Goal: Information Seeking & Learning: Compare options

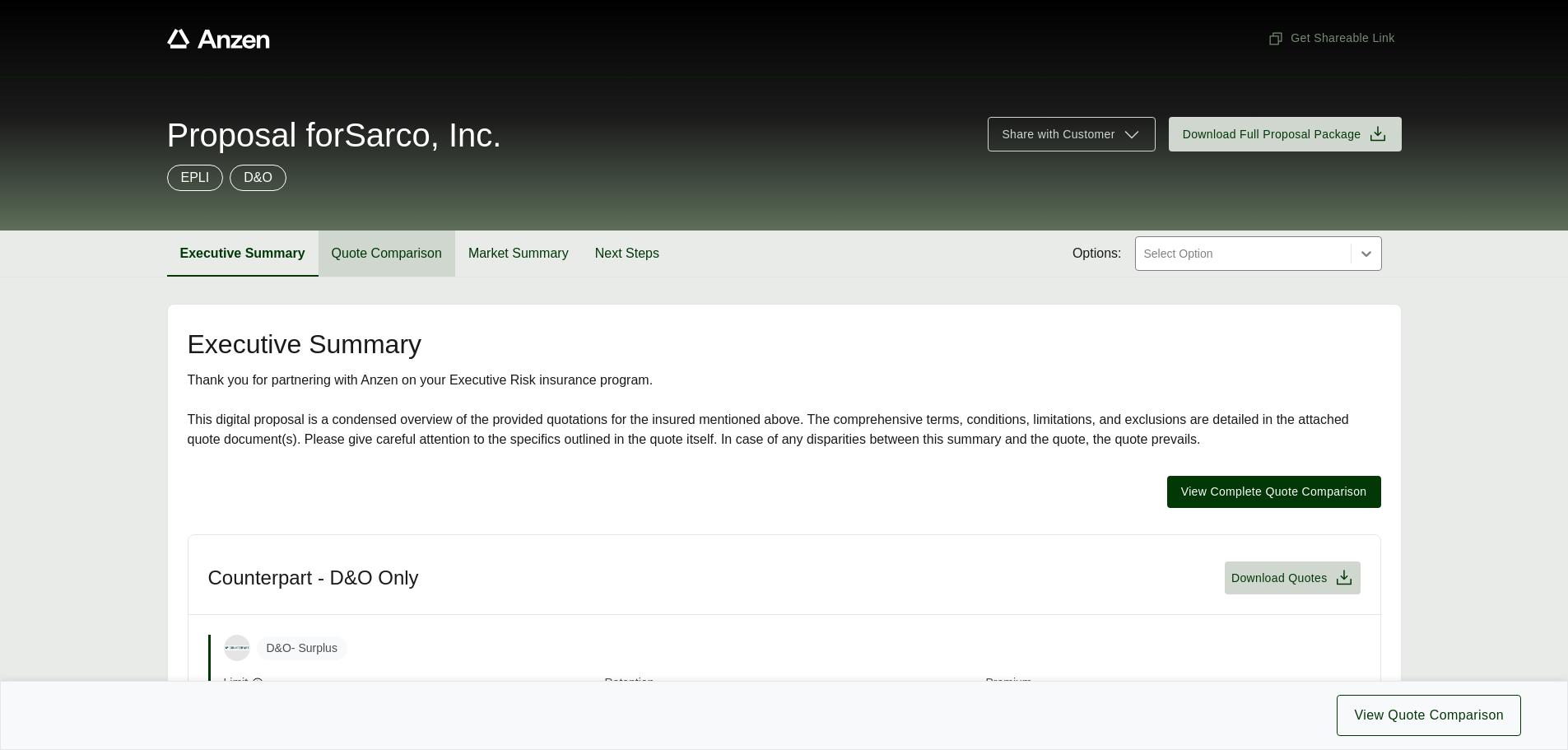
click at [391, 240] on button "Quote Comparison" at bounding box center [387, 253] width 136 height 46
click at [388, 255] on button "Quote Comparison" at bounding box center [387, 253] width 136 height 46
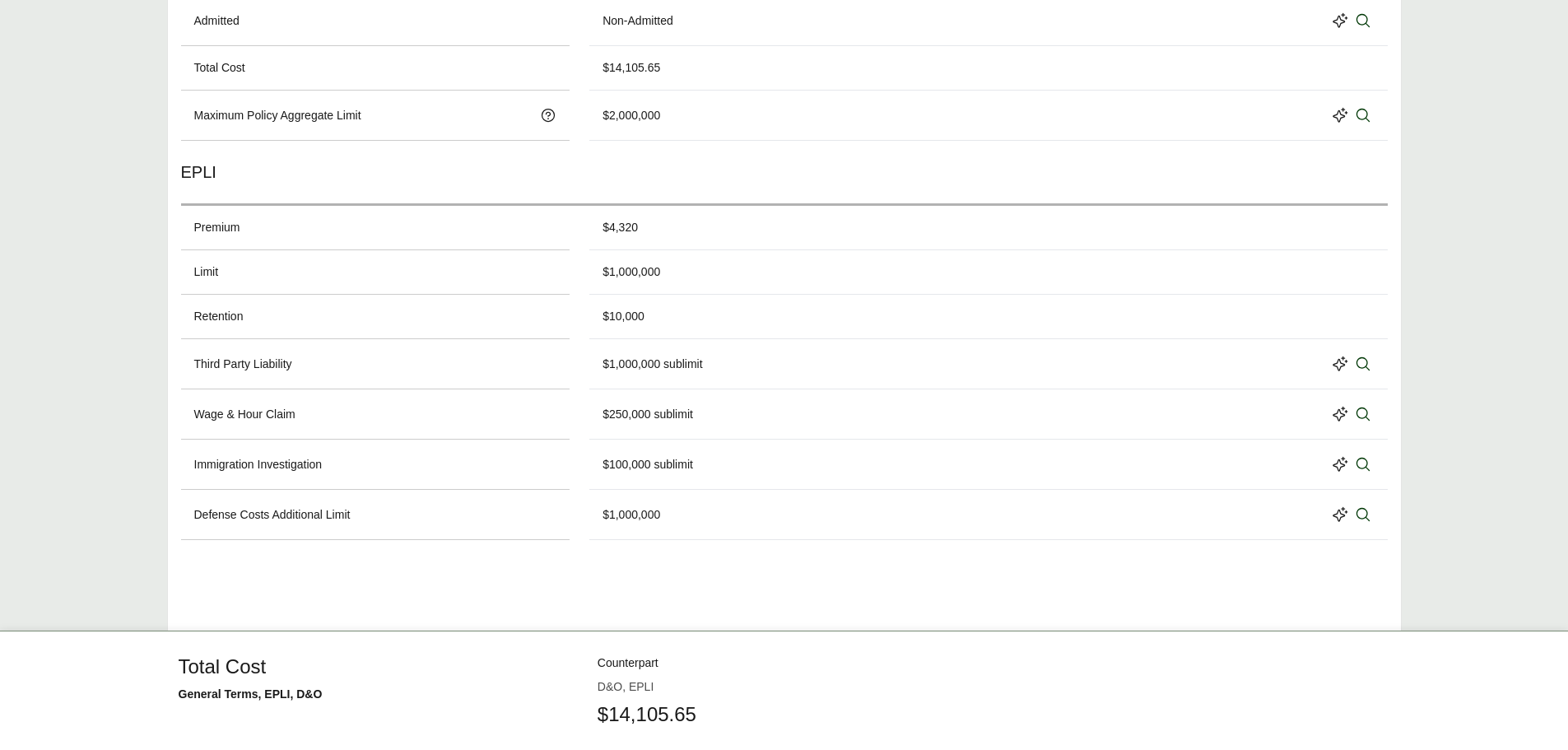
scroll to position [136, 0]
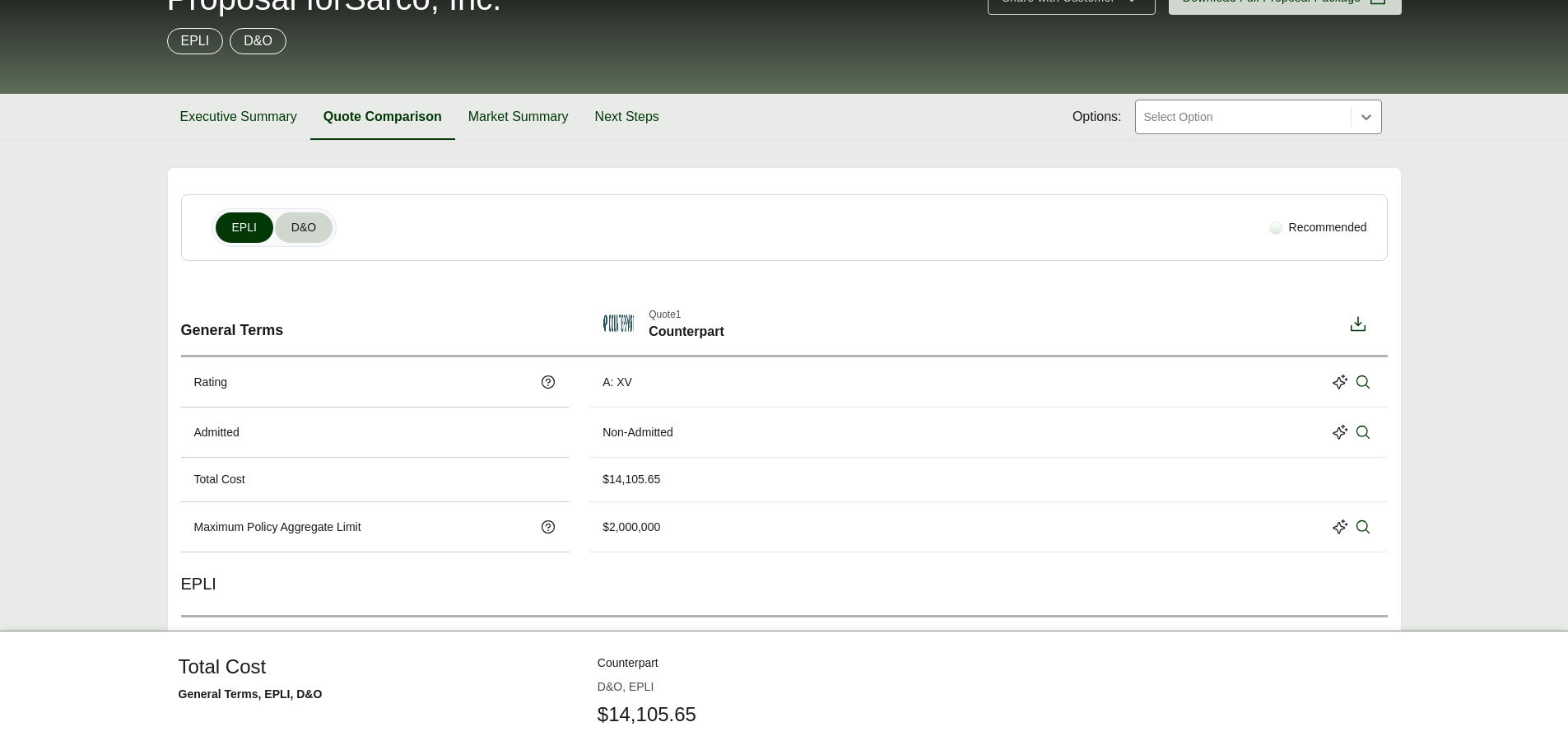
click at [329, 223] on button "D&O" at bounding box center [303, 227] width 57 height 30
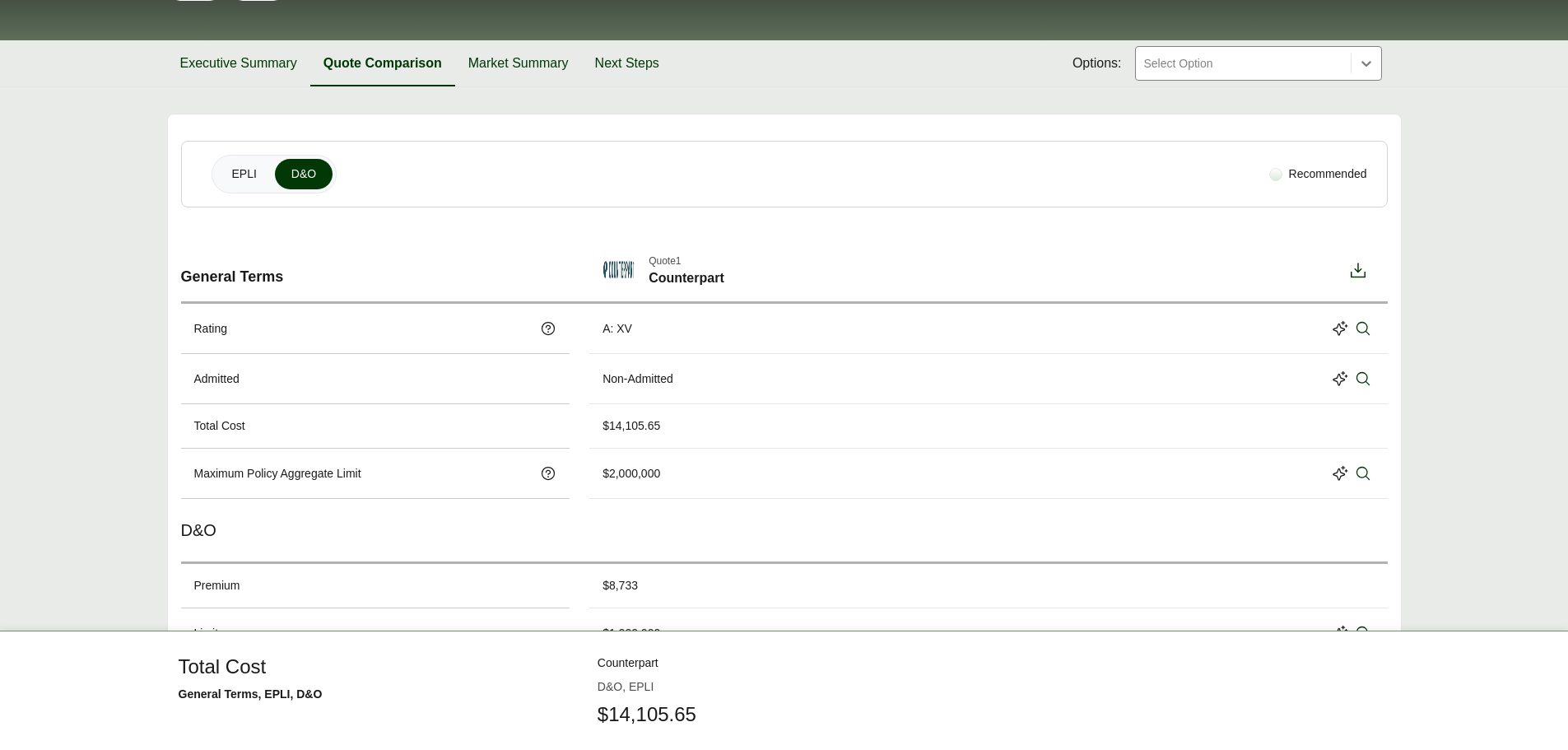
scroll to position [0, 0]
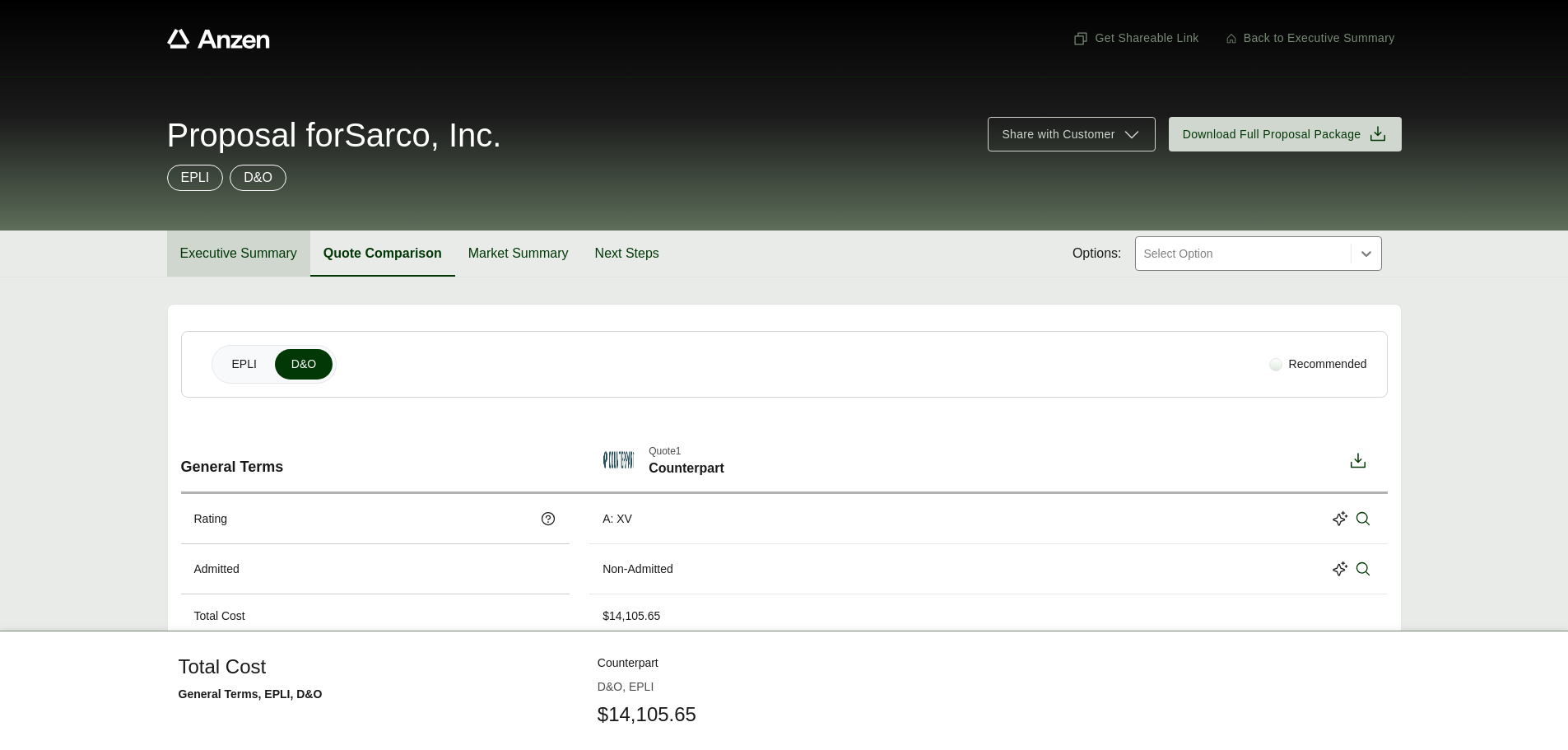
click at [260, 259] on button "Executive Summary" at bounding box center [238, 253] width 143 height 46
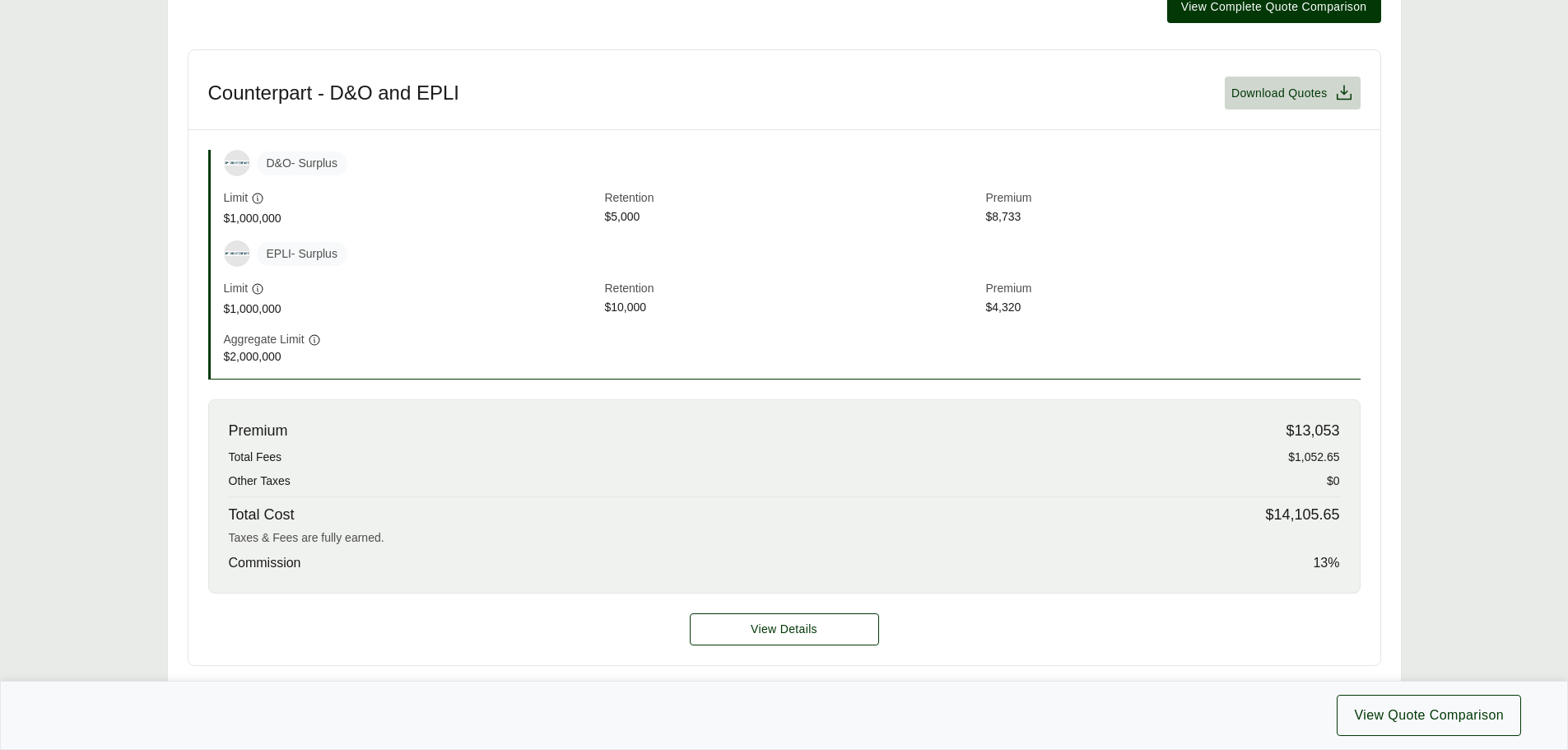
scroll to position [494, 0]
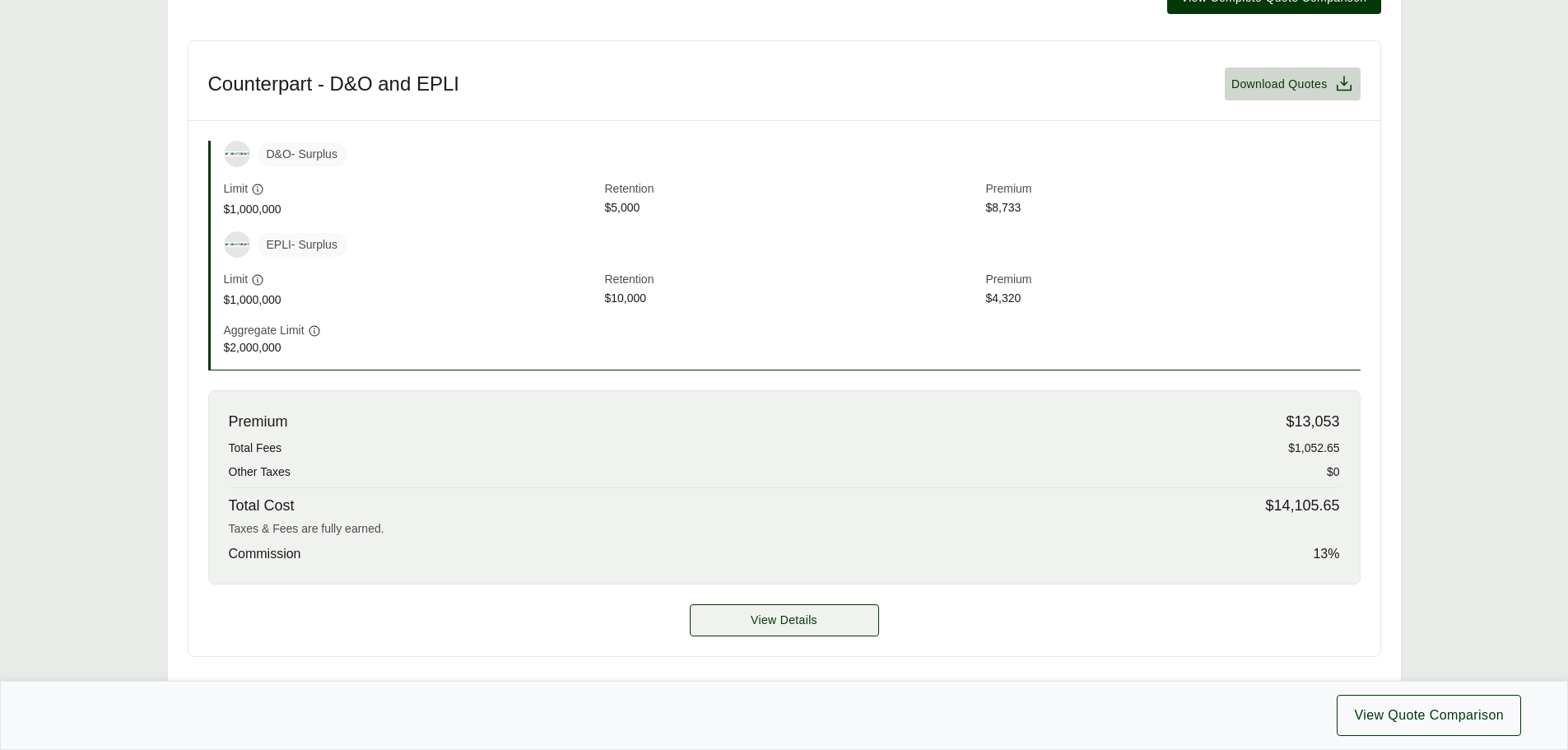
click at [792, 627] on span "View Details" at bounding box center [784, 621] width 67 height 17
